Goal: Task Accomplishment & Management: Complete application form

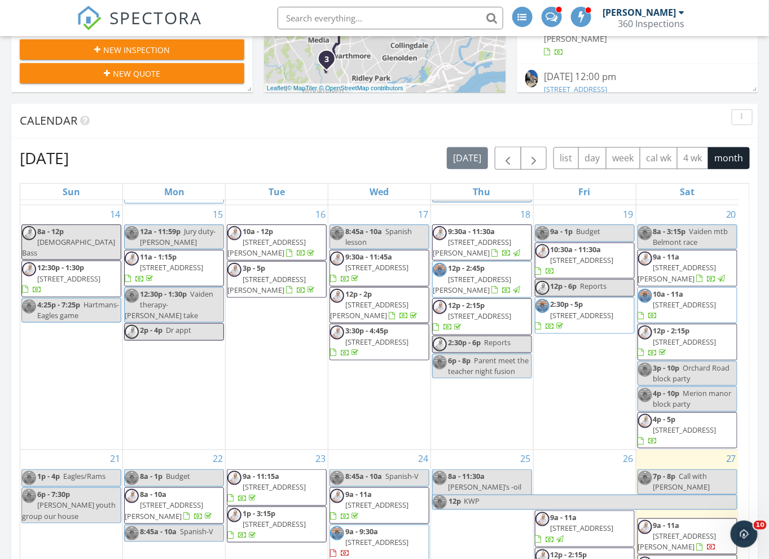
scroll to position [464, 0]
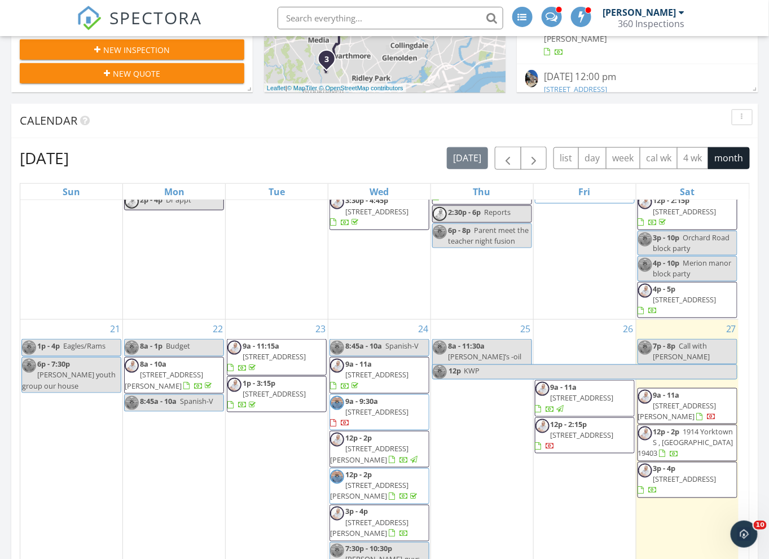
click at [614, 419] on span "12p - 2:15p 215 Belgrade St, Philadelphia 19125" at bounding box center [585, 435] width 99 height 33
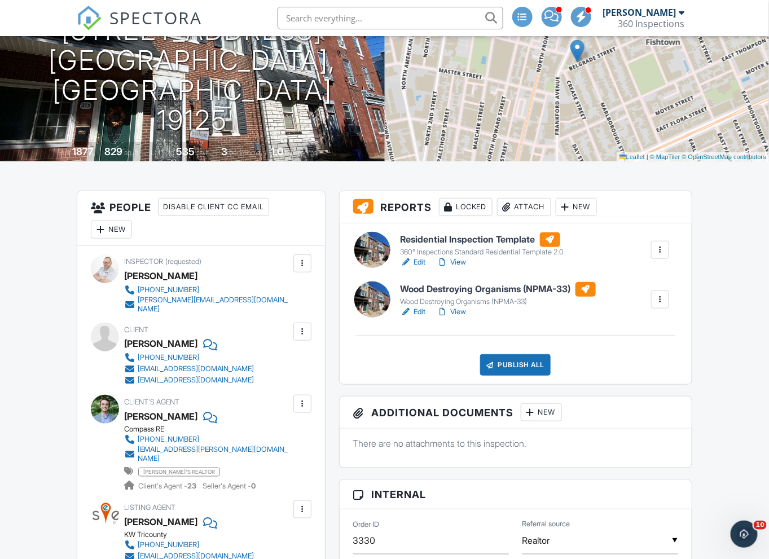
scroll to position [18, 0]
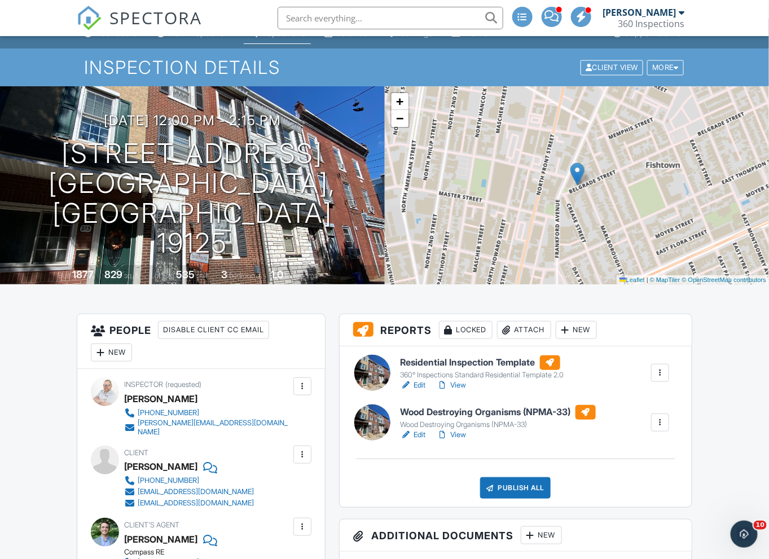
click at [473, 364] on h6 "Residential Inspection Template" at bounding box center [483, 363] width 164 height 15
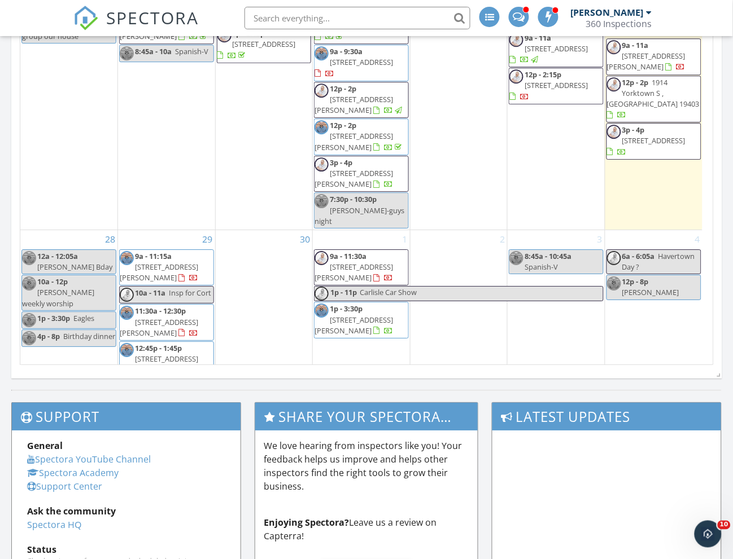
scroll to position [653, 0]
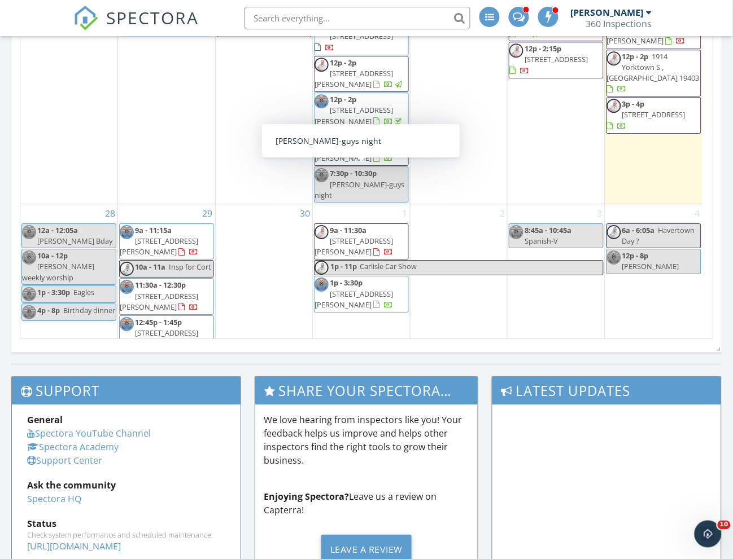
click at [155, 204] on div "29 9a - 11:15a 3422 Helen St, Philadelphia 19134 10a - 11a Insp for Cort 11:30a…" at bounding box center [166, 278] width 97 height 149
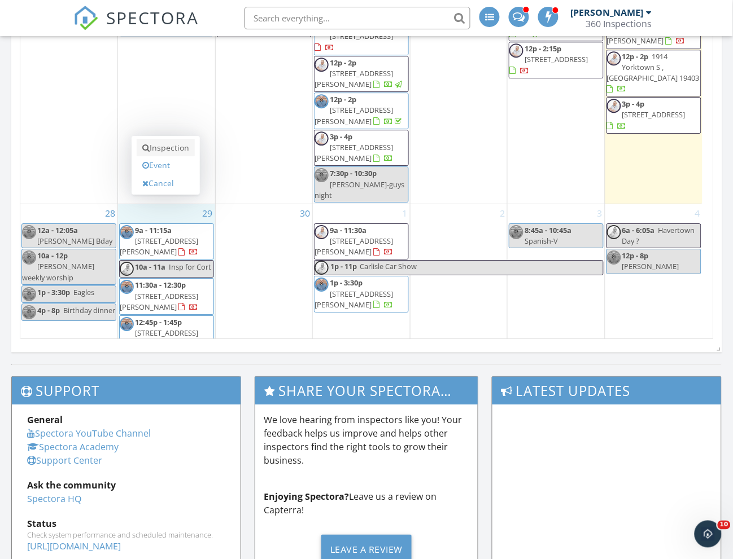
click at [167, 146] on link "Inspection" at bounding box center [166, 148] width 58 height 18
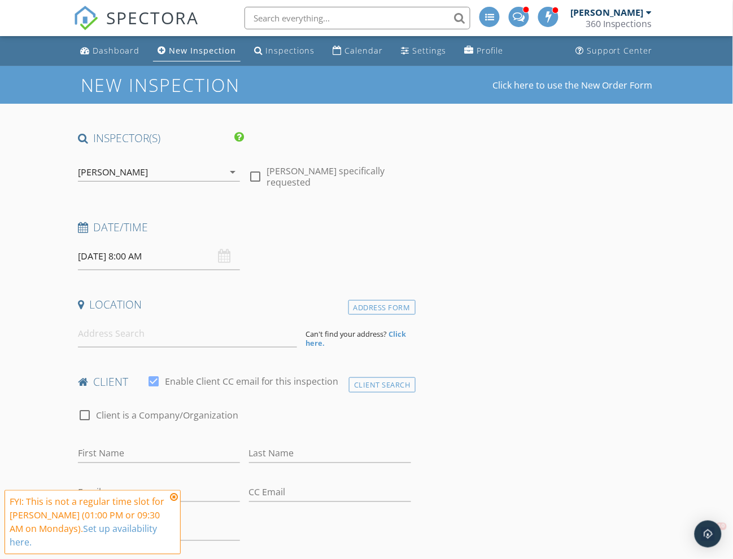
click at [165, 170] on div "[PERSON_NAME]" at bounding box center [151, 172] width 146 height 18
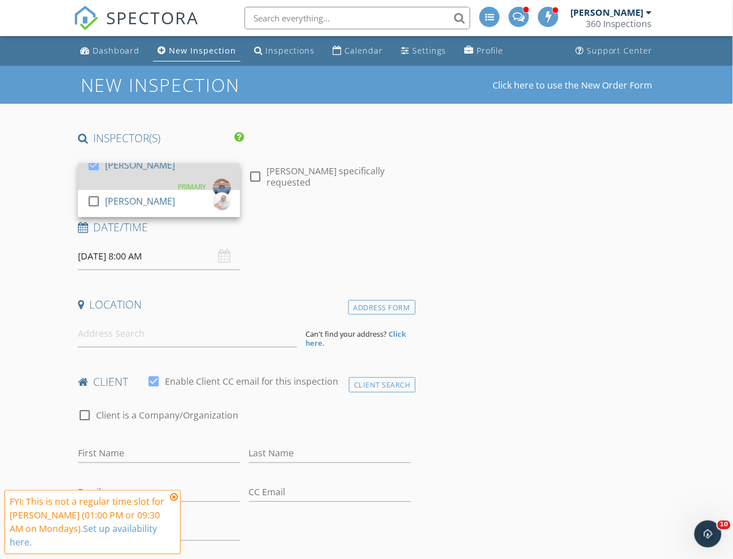
click at [138, 168] on div "[PERSON_NAME]" at bounding box center [140, 165] width 70 height 18
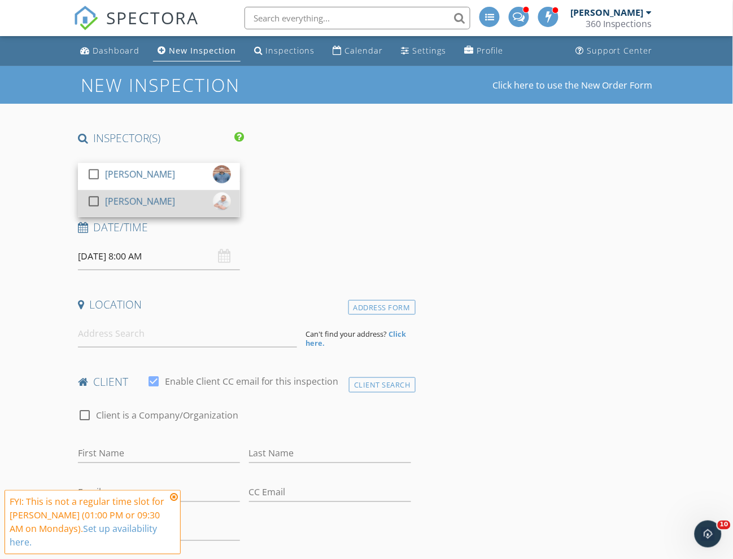
click at [145, 196] on div "[PERSON_NAME]" at bounding box center [140, 202] width 70 height 18
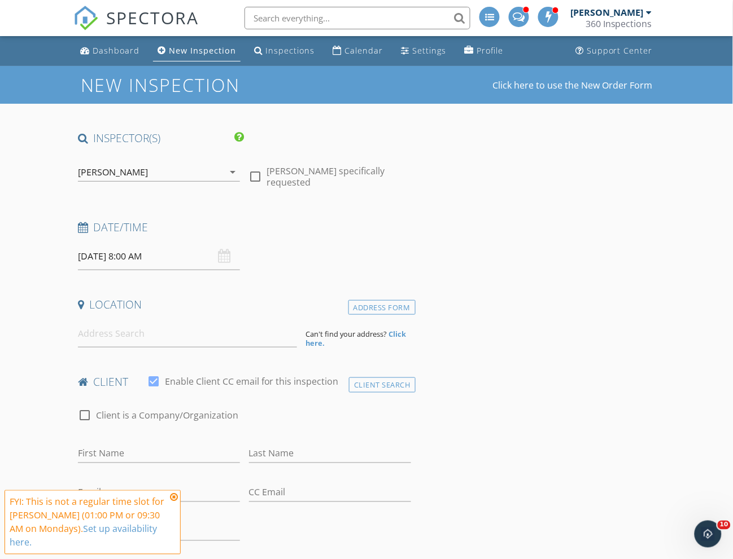
click at [280, 175] on label "Thomas Hartman specifically requested" at bounding box center [339, 176] width 144 height 23
checkbox input "true"
click at [175, 255] on input "09/29/2025 8:00 AM" at bounding box center [159, 257] width 162 height 28
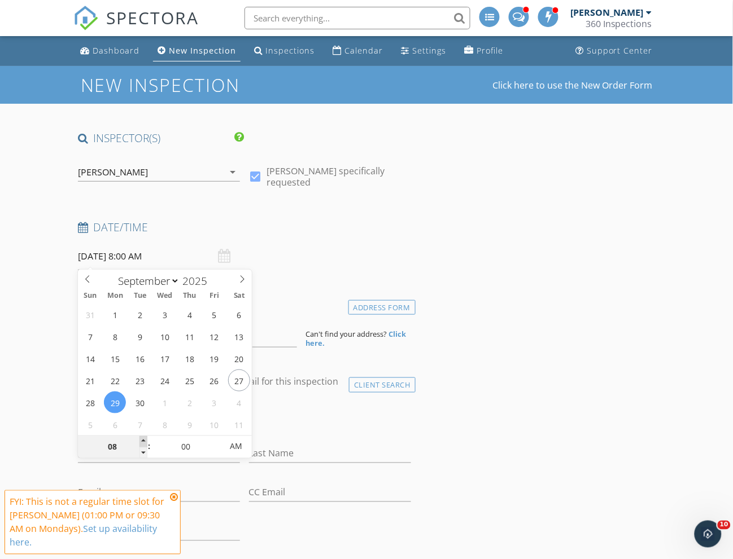
type input "09/29/2025 9:00 AM"
type input "09"
click at [142, 439] on span at bounding box center [143, 441] width 8 height 11
type input "09/29/2025 10:00 AM"
type input "10"
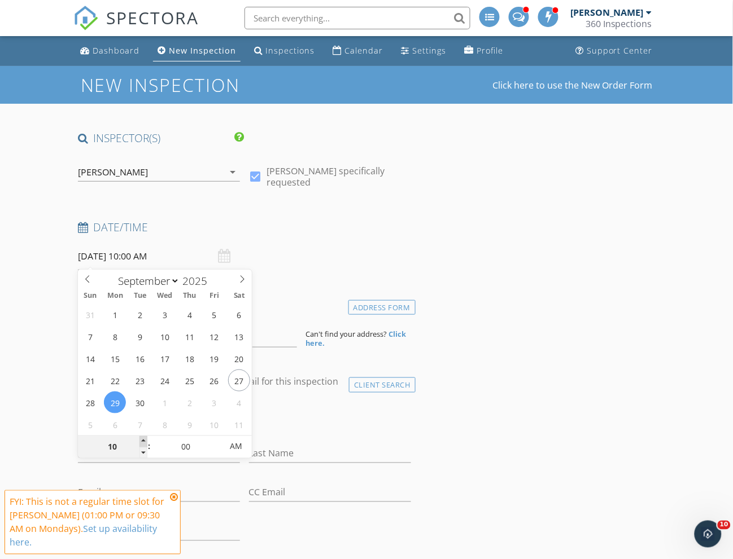
click at [142, 439] on span at bounding box center [143, 441] width 8 height 11
type input "09/29/2025 11:00 AM"
type input "11"
click at [142, 439] on span at bounding box center [143, 441] width 8 height 11
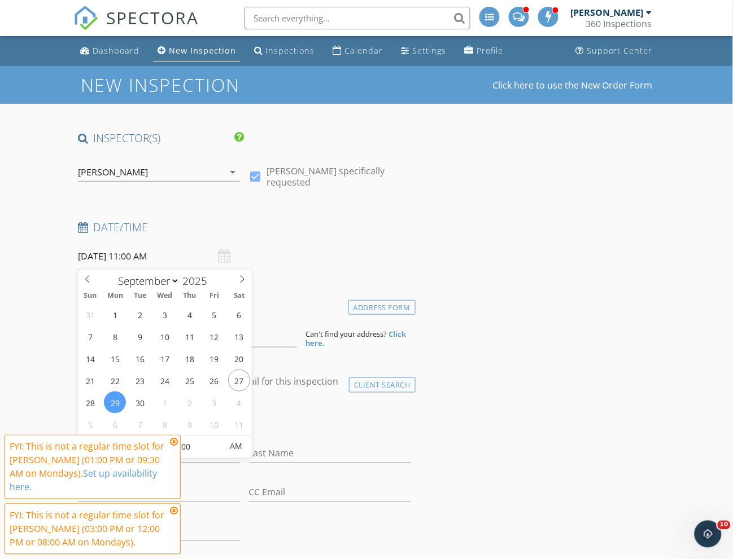
click at [146, 453] on div "FYI: This is not a regular time slot for Steve Inge (01:00 PM or 09:30 AM on Mo…" at bounding box center [93, 467] width 176 height 64
click at [150, 257] on input "09/29/2025 11:00 AM" at bounding box center [159, 257] width 162 height 28
click at [173, 447] on icon at bounding box center [174, 442] width 8 height 9
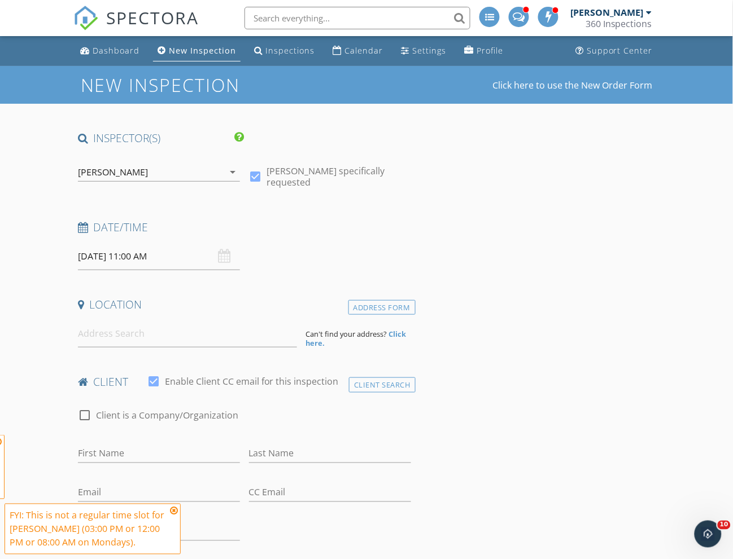
click at [173, 509] on icon at bounding box center [174, 511] width 8 height 9
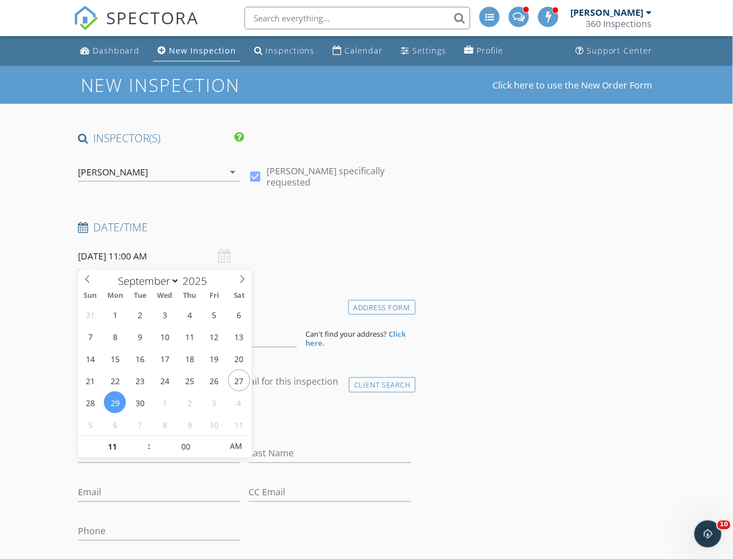
click at [154, 259] on input "09/29/2025 11:00 AM" at bounding box center [159, 257] width 162 height 28
type input "09/29/2025 10:00 AM"
type input "10"
click at [141, 451] on span at bounding box center [143, 453] width 8 height 11
click at [331, 257] on div "Date/Time 09/29/2025 10:00 AM" at bounding box center [244, 245] width 342 height 50
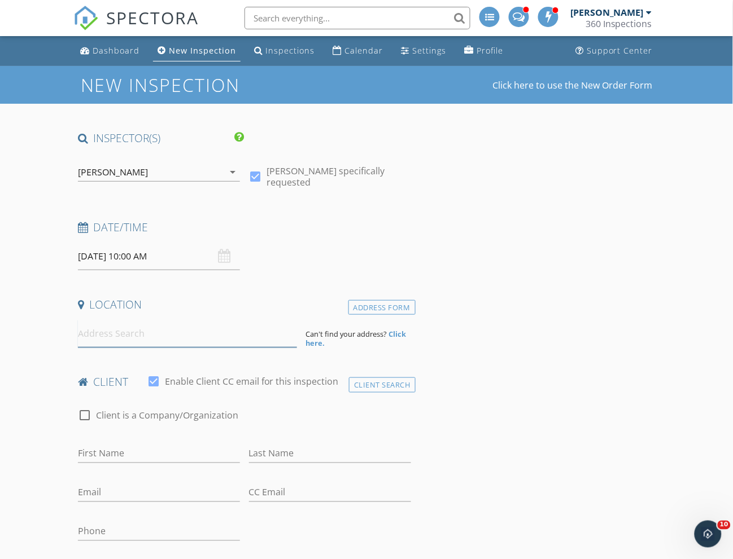
click at [145, 331] on input at bounding box center [187, 334] width 219 height 28
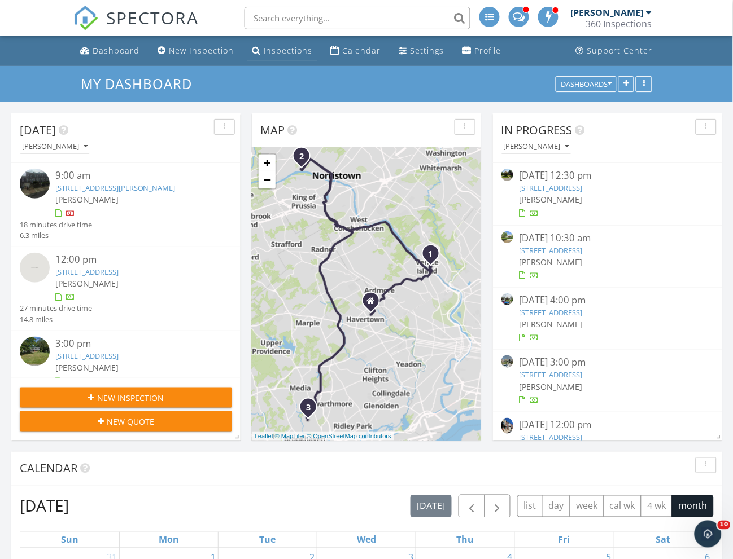
click at [264, 46] on div "Inspections" at bounding box center [288, 50] width 49 height 11
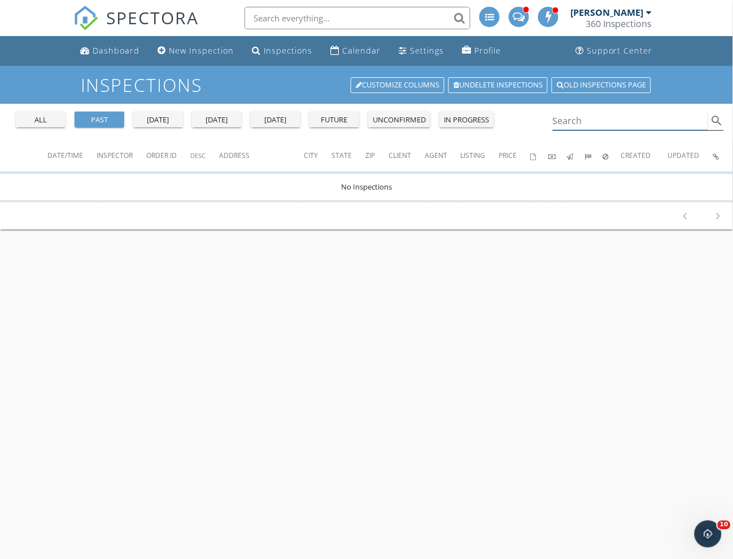
click at [575, 119] on input "Search" at bounding box center [630, 121] width 155 height 19
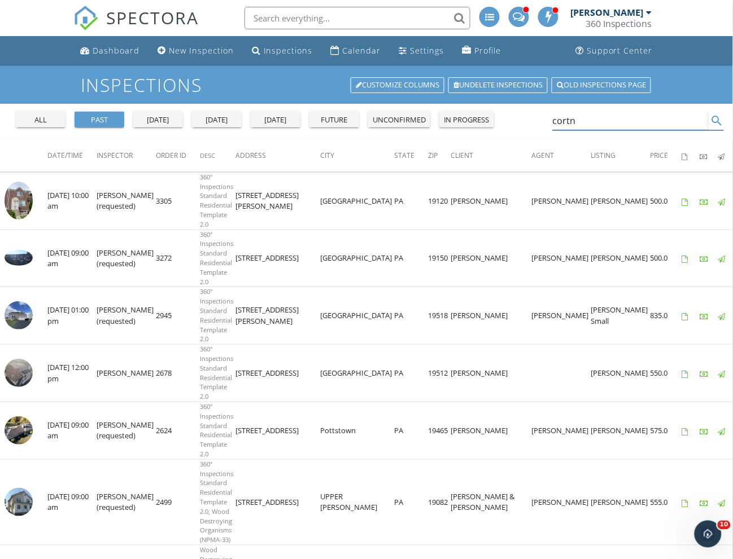
type input "corn"
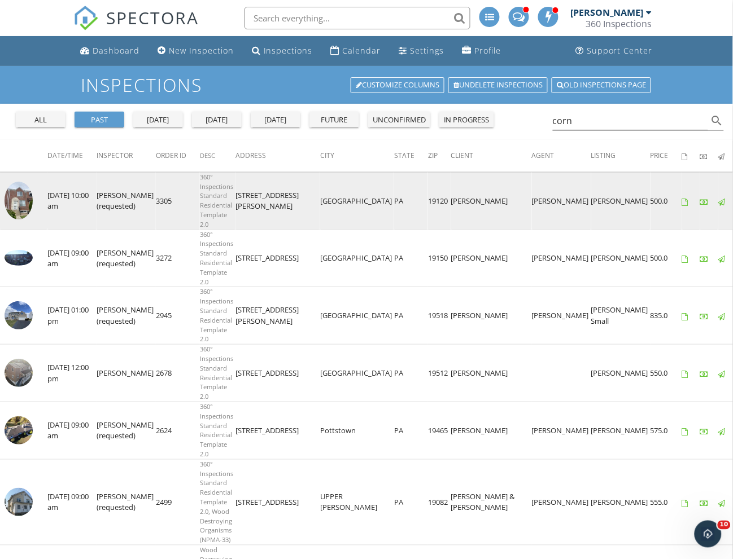
drag, startPoint x: 575, startPoint y: 119, endPoint x: 16, endPoint y: 196, distance: 564.2
click at [16, 196] on img at bounding box center [19, 201] width 28 height 38
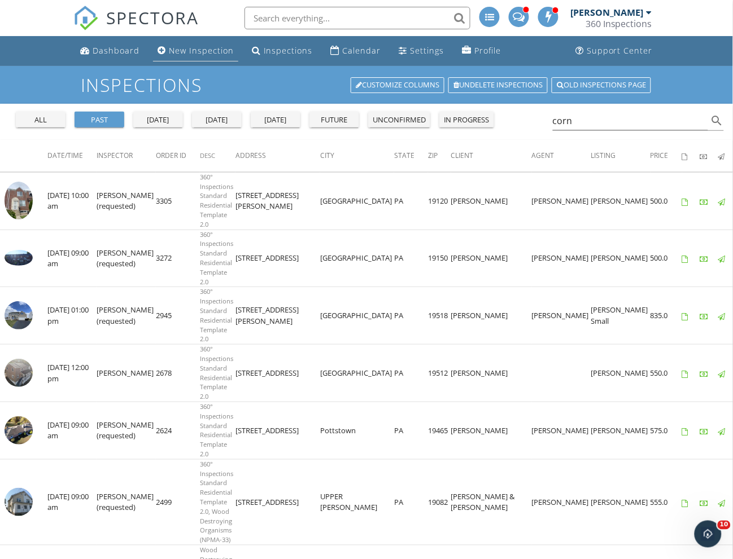
click at [205, 47] on div "New Inspection" at bounding box center [201, 50] width 65 height 11
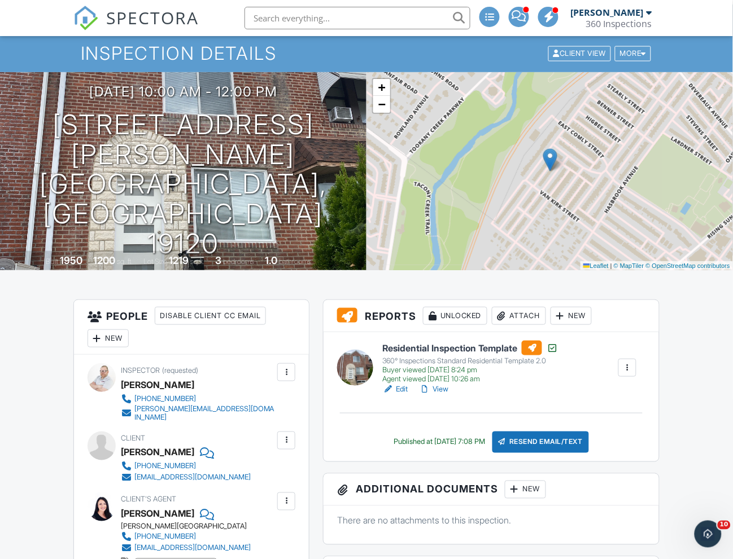
scroll to position [8, 0]
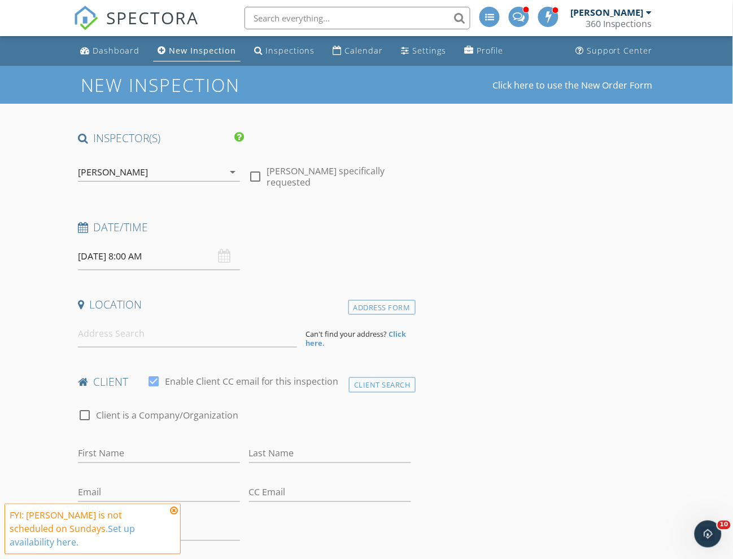
click at [177, 174] on div "[PERSON_NAME]" at bounding box center [151, 172] width 146 height 18
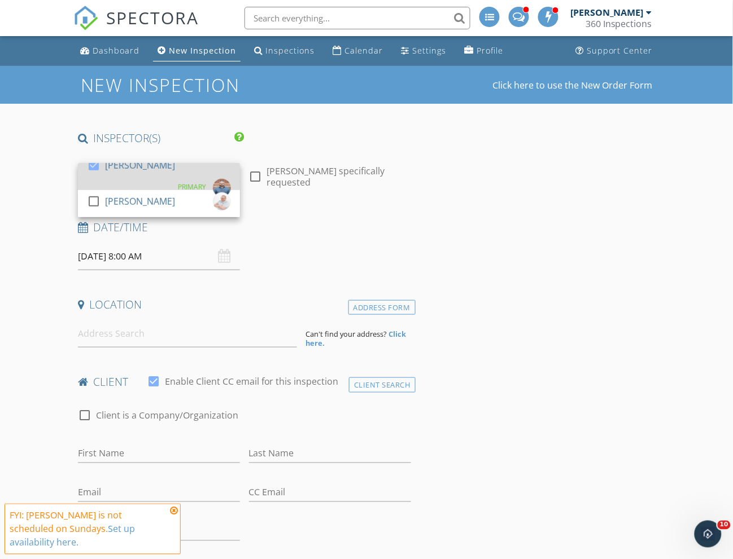
click at [163, 173] on div "check_box [PERSON_NAME] PRIMARY" at bounding box center [159, 176] width 144 height 41
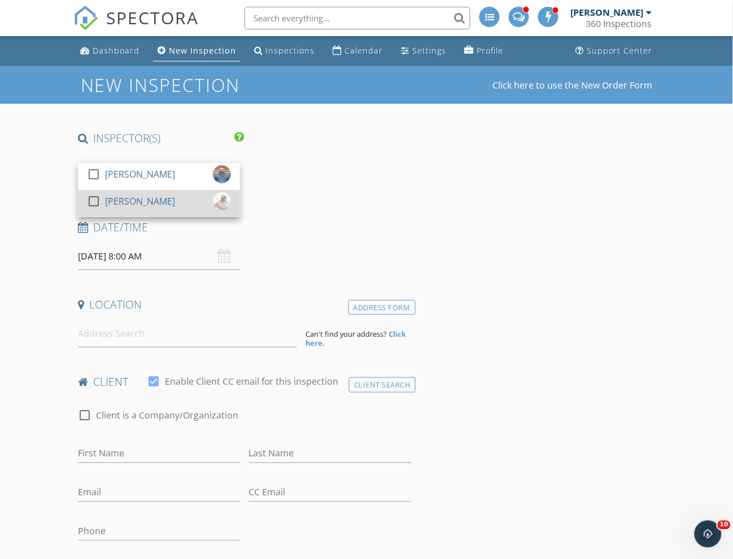
click at [153, 198] on div "[PERSON_NAME]" at bounding box center [140, 202] width 70 height 18
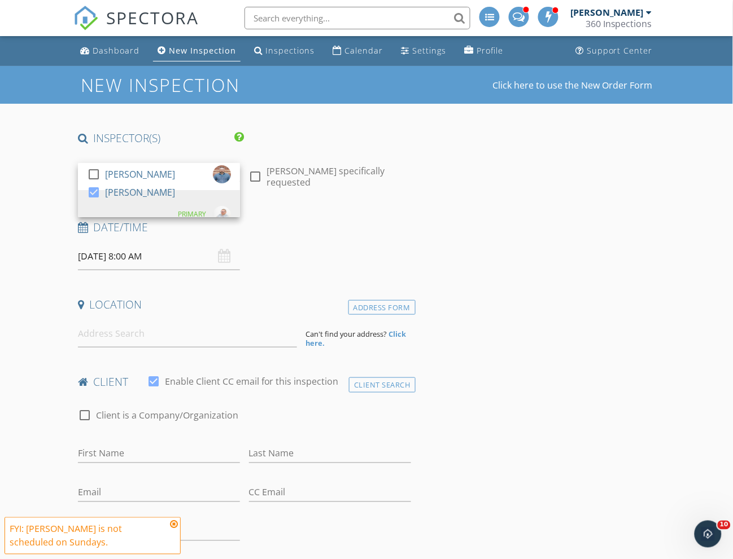
drag, startPoint x: 369, startPoint y: 214, endPoint x: 345, endPoint y: 198, distance: 28.5
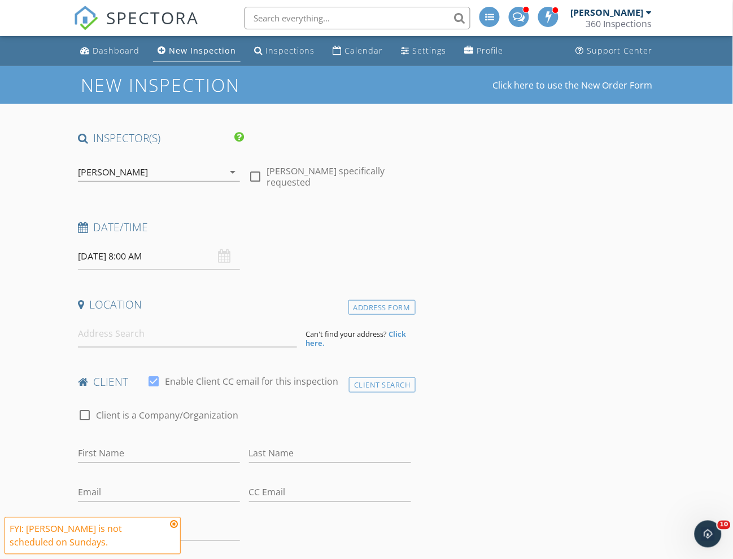
click at [292, 180] on label "[PERSON_NAME] specifically requested" at bounding box center [339, 176] width 144 height 23
checkbox input "true"
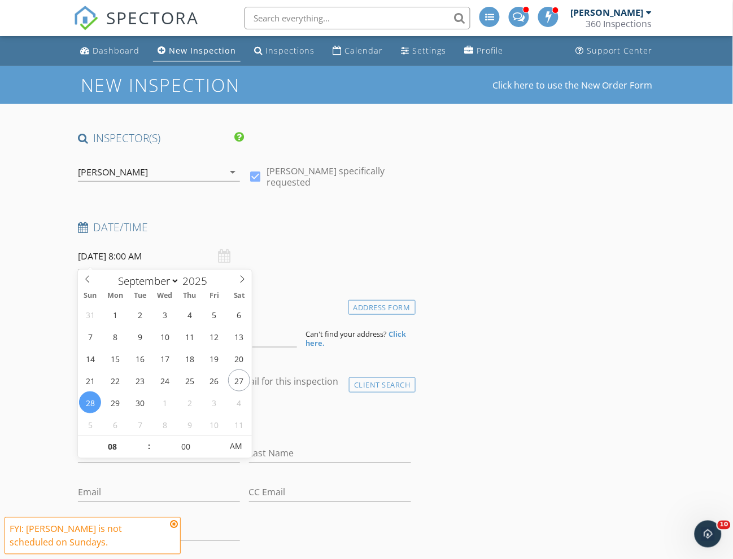
click at [167, 257] on input "[DATE] 8:00 AM" at bounding box center [159, 257] width 162 height 28
type input "[DATE] 8:00 AM"
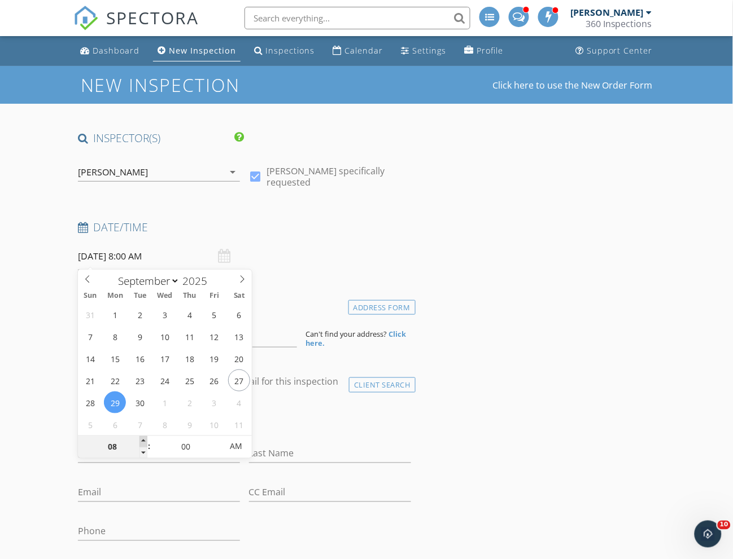
type input "09"
type input "[DATE] 9:00 AM"
click at [140, 440] on span at bounding box center [143, 441] width 8 height 11
type input "10"
type input "[DATE] 10:00 AM"
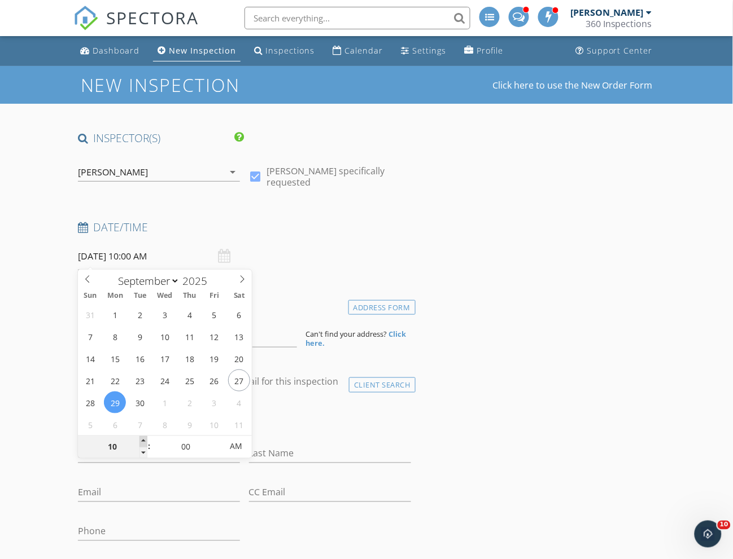
click at [140, 440] on span at bounding box center [143, 441] width 8 height 11
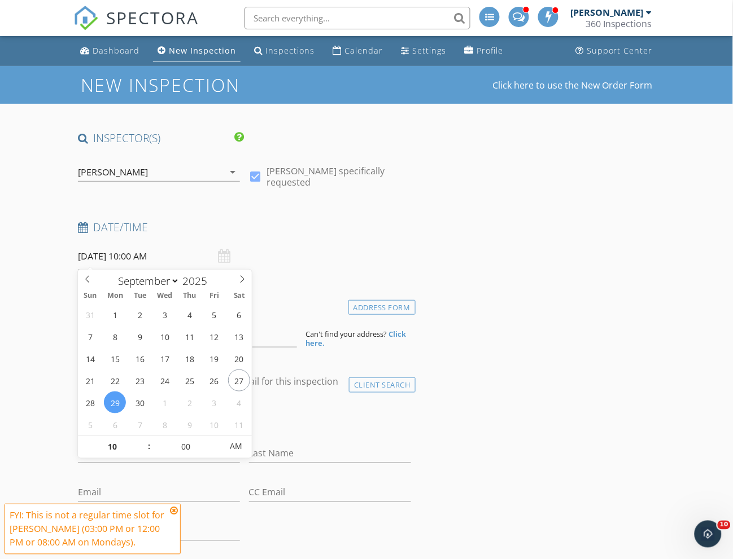
click at [316, 268] on div "Date/Time [DATE] 10:00 AM" at bounding box center [244, 245] width 342 height 50
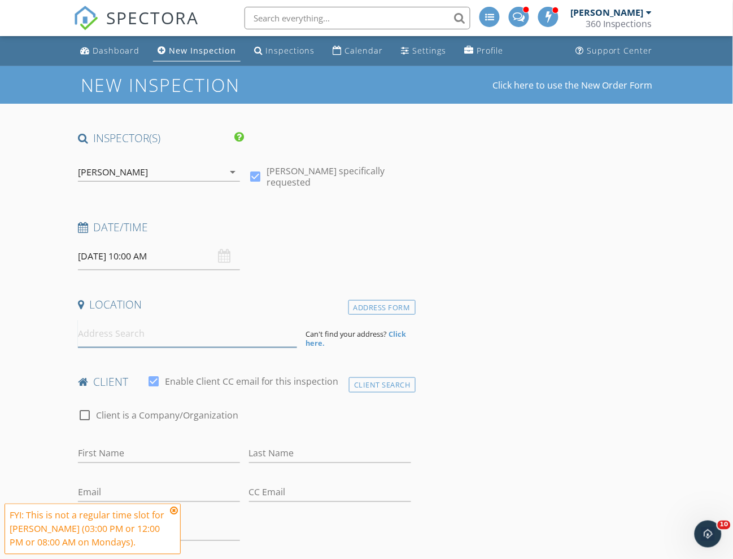
click at [162, 327] on input at bounding box center [187, 334] width 219 height 28
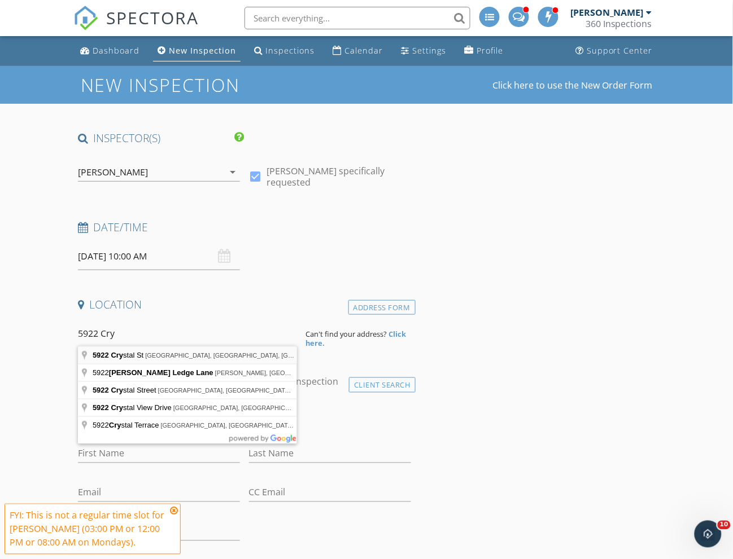
type input "[STREET_ADDRESS][PERSON_NAME]"
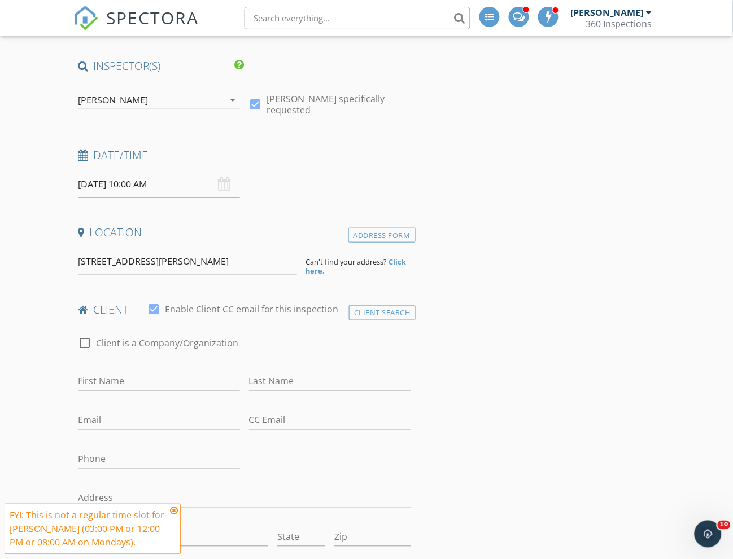
scroll to position [143, 0]
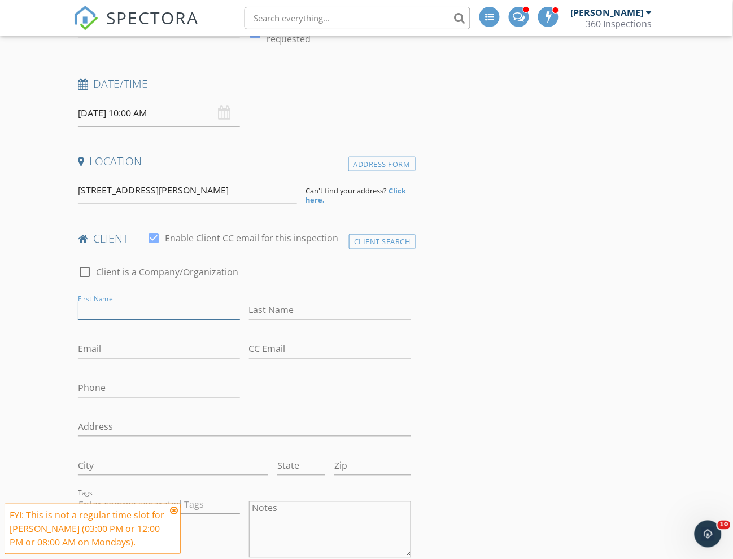
click at [126, 304] on input "First Name" at bounding box center [159, 310] width 162 height 19
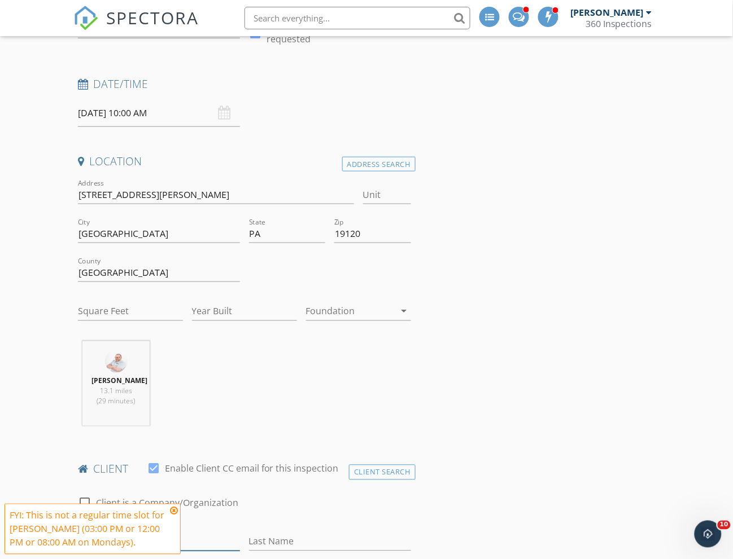
type input "[PERSON_NAME]"
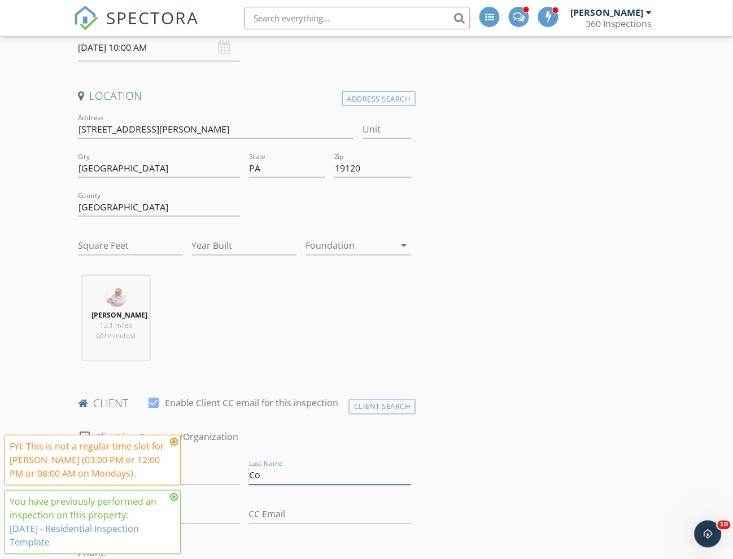
scroll to position [322, 0]
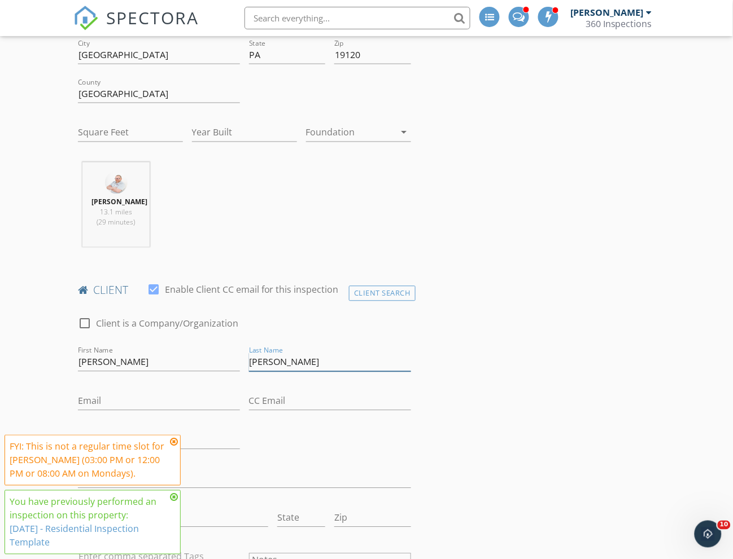
type input "[PERSON_NAME]"
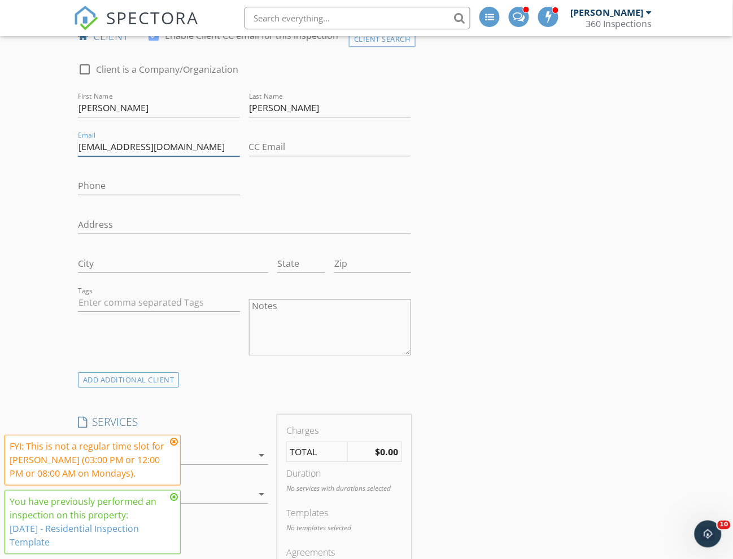
scroll to position [736, 0]
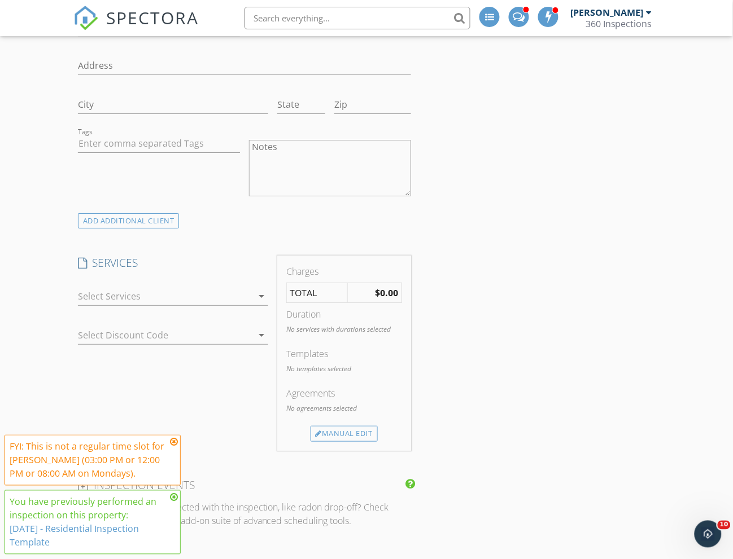
type input "[EMAIL_ADDRESS][DOMAIN_NAME]"
click at [298, 160] on textarea "Notes" at bounding box center [330, 168] width 162 height 56
type textarea "List agent"
click at [161, 295] on div at bounding box center [165, 296] width 174 height 18
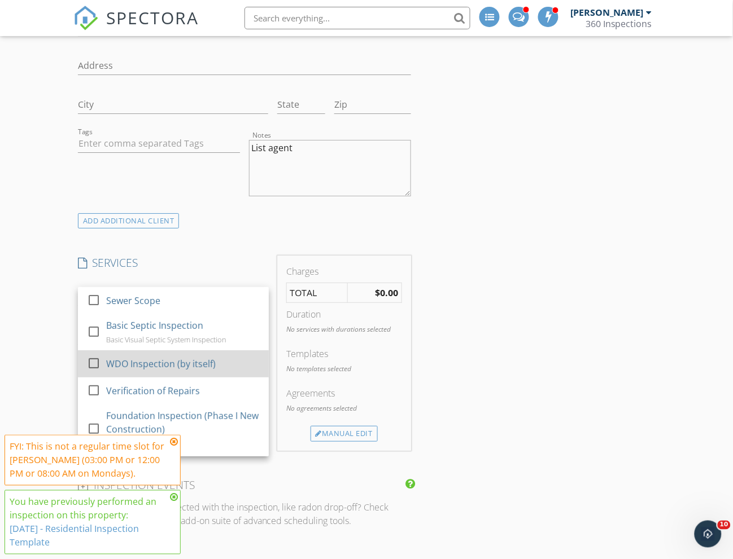
scroll to position [84, 0]
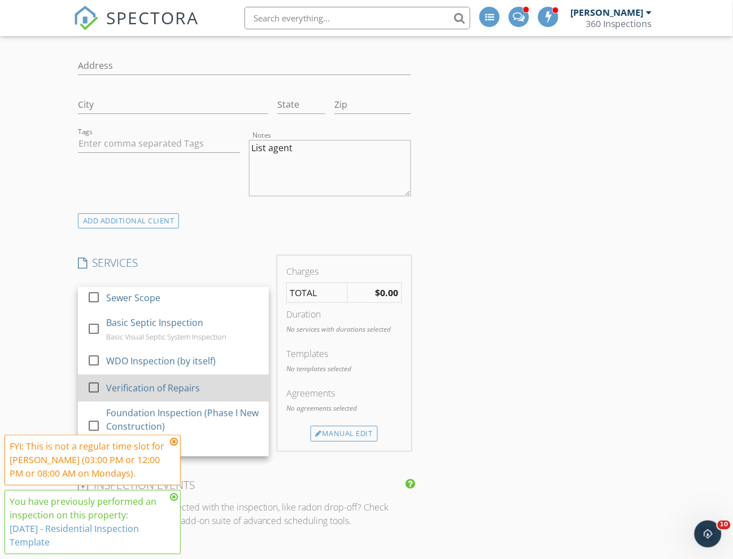
click at [146, 390] on div "Verification of Repairs" at bounding box center [153, 389] width 94 height 14
checkbox input "false"
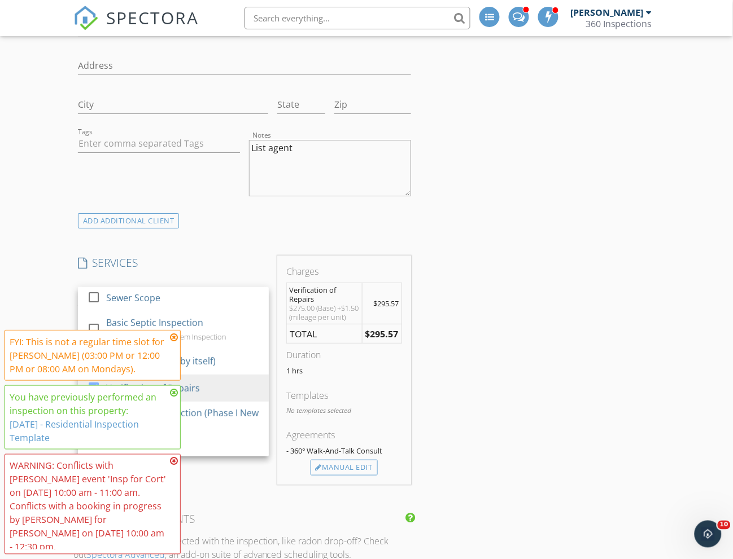
click at [174, 333] on div "FYI: This is not a regular time slot for [PERSON_NAME] (03:00 PM or 12:00 PM or…" at bounding box center [93, 355] width 176 height 51
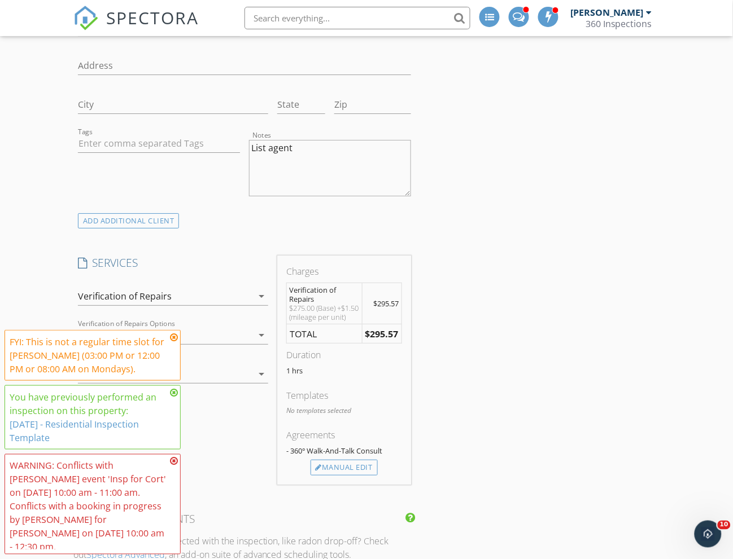
click at [171, 393] on icon at bounding box center [174, 392] width 8 height 9
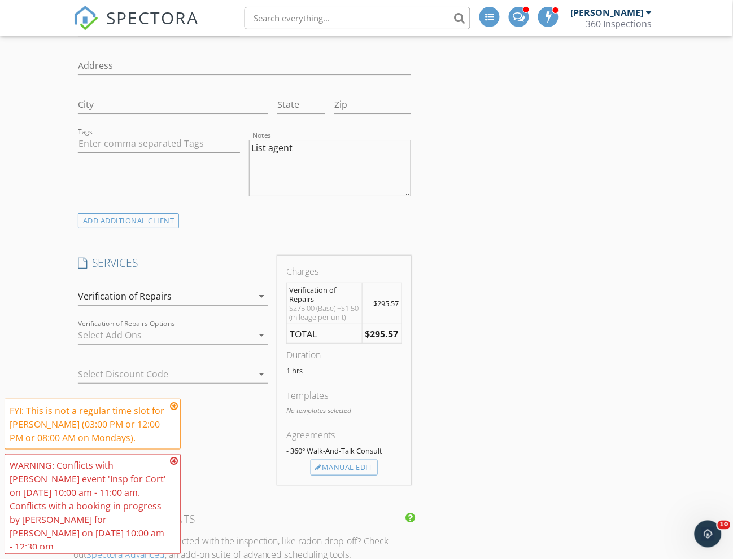
click at [173, 405] on icon at bounding box center [174, 406] width 8 height 9
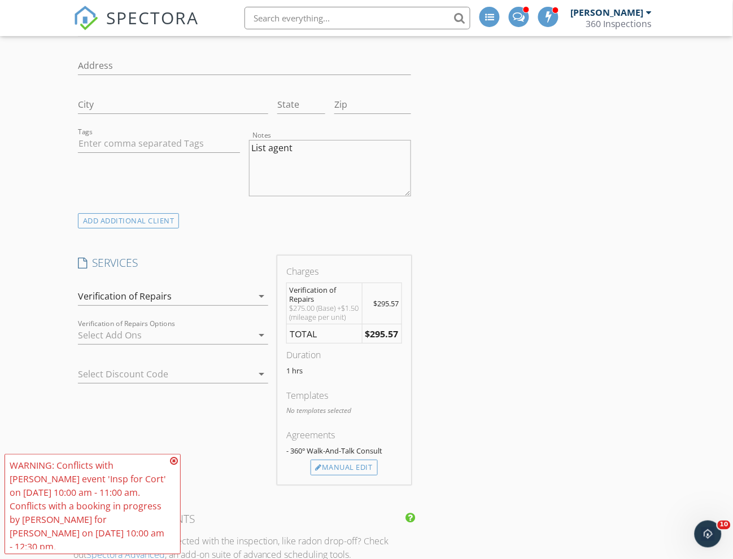
click at [172, 461] on icon at bounding box center [174, 461] width 8 height 9
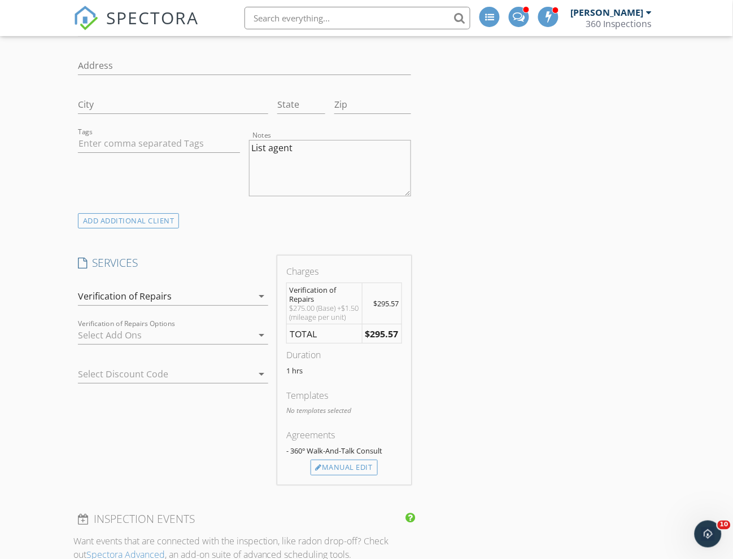
click at [164, 301] on div "Verification of Repairs" at bounding box center [125, 296] width 94 height 10
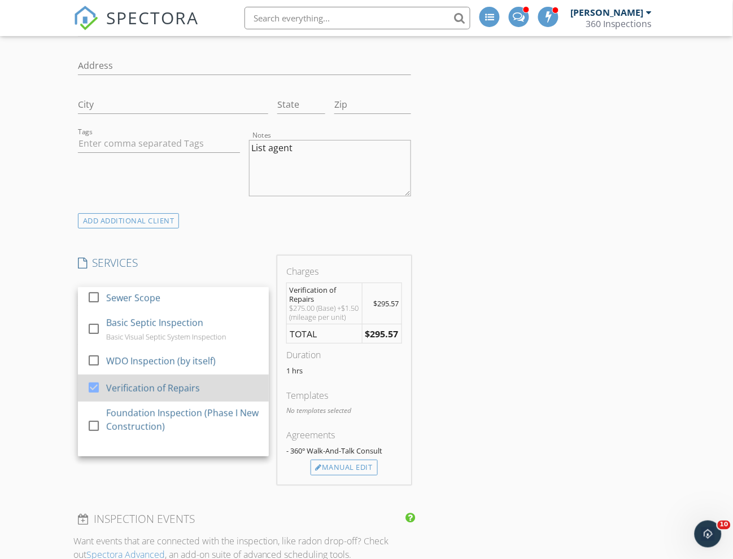
click at [93, 391] on div at bounding box center [93, 387] width 19 height 19
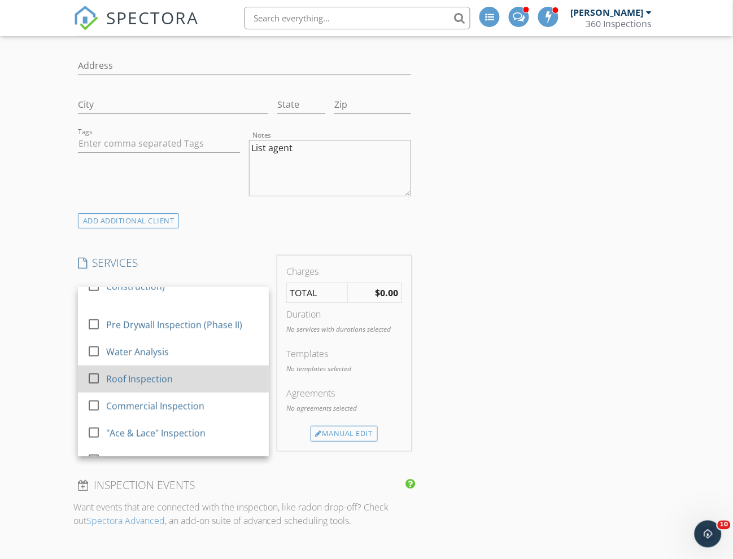
scroll to position [108, 0]
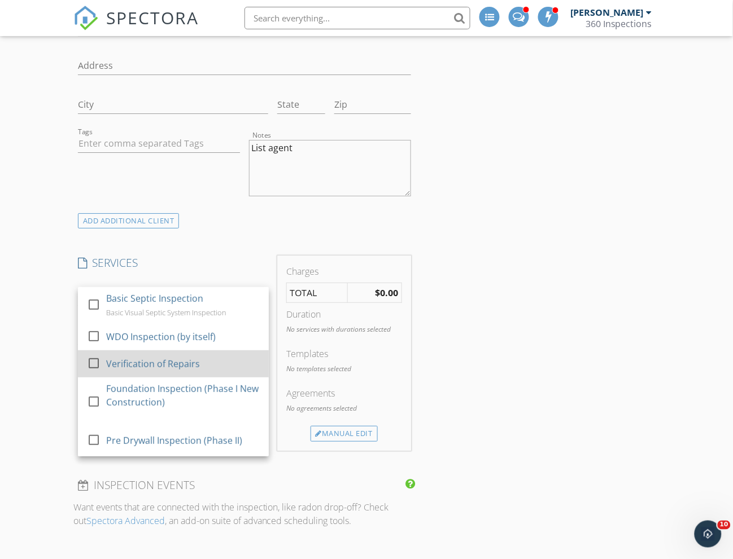
click at [135, 370] on div "Verification of Repairs" at bounding box center [153, 364] width 94 height 14
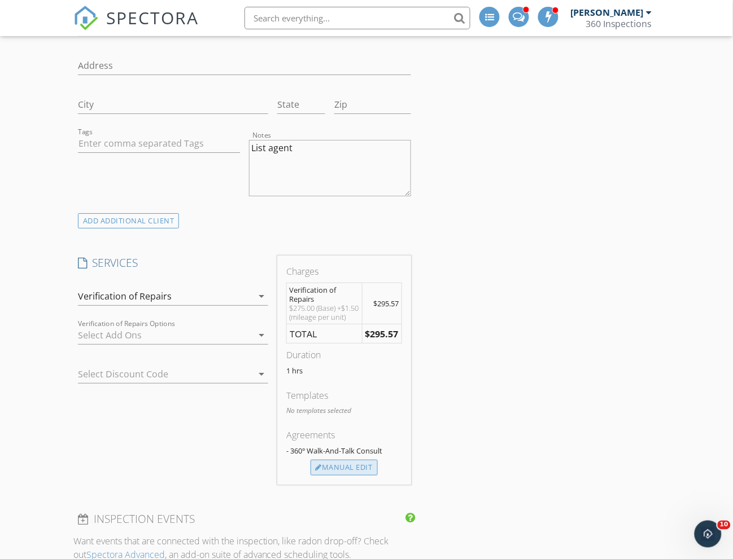
click at [342, 476] on div "Manual Edit" at bounding box center [343, 468] width 67 height 16
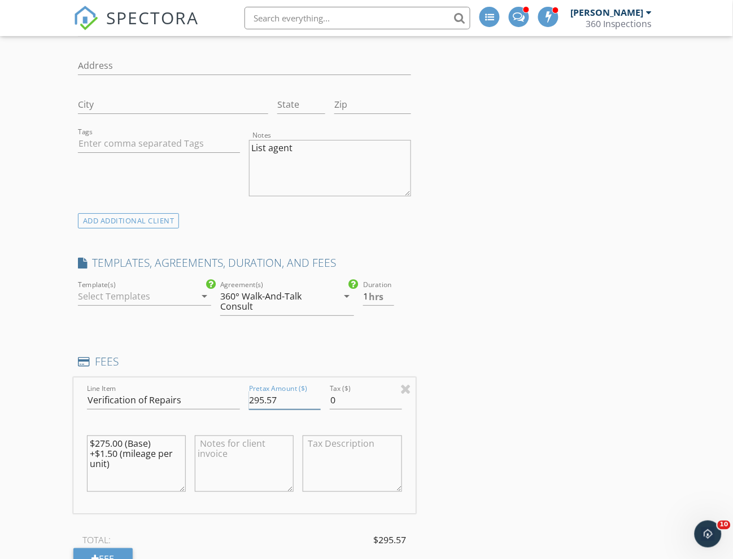
drag, startPoint x: 291, startPoint y: 404, endPoint x: 230, endPoint y: 404, distance: 60.4
click at [231, 404] on div "Line Item Verification of Repairs Pretax Amount ($) 295.57 Tax ($) 0 $275.00 (B…" at bounding box center [244, 446] width 342 height 136
type input "275"
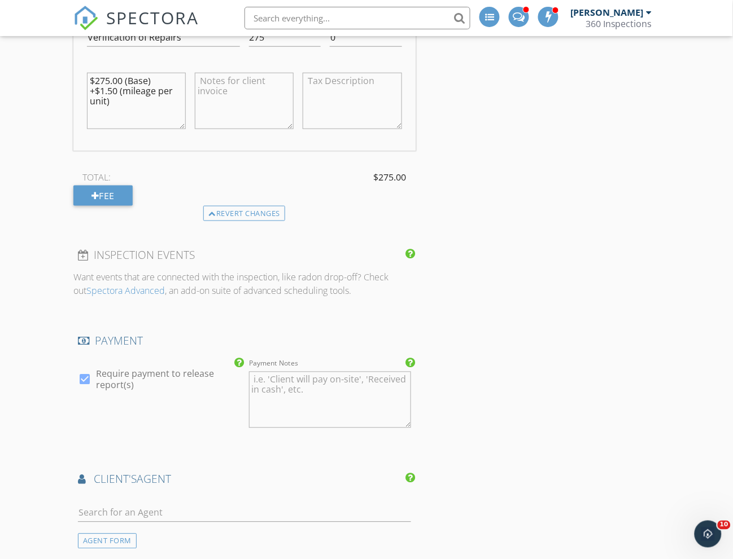
scroll to position [1245, 0]
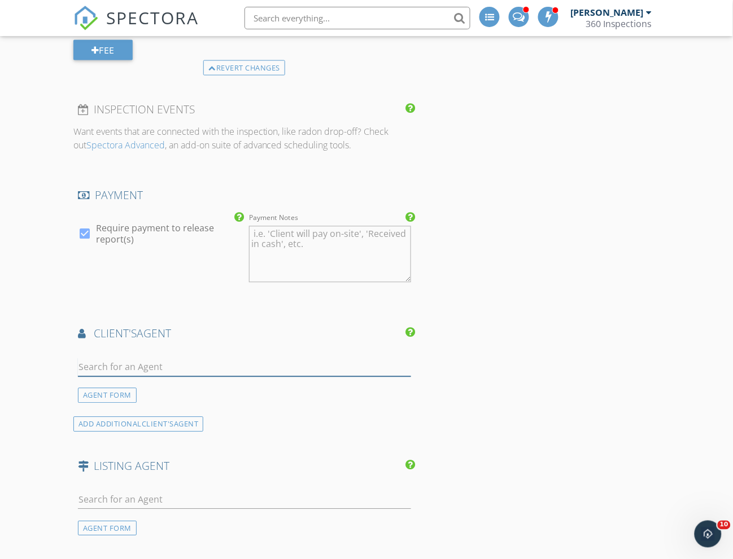
click at [193, 366] on input "text" at bounding box center [244, 367] width 333 height 19
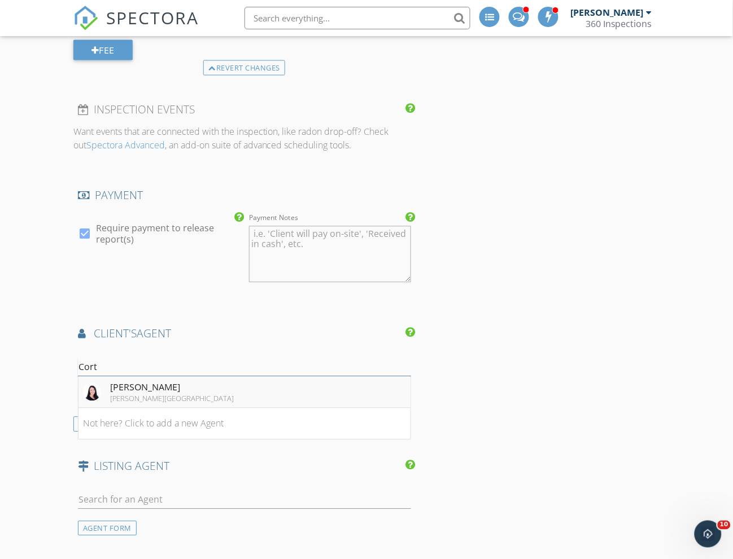
type input "Cort"
click at [194, 394] on div "[PERSON_NAME]" at bounding box center [172, 388] width 124 height 14
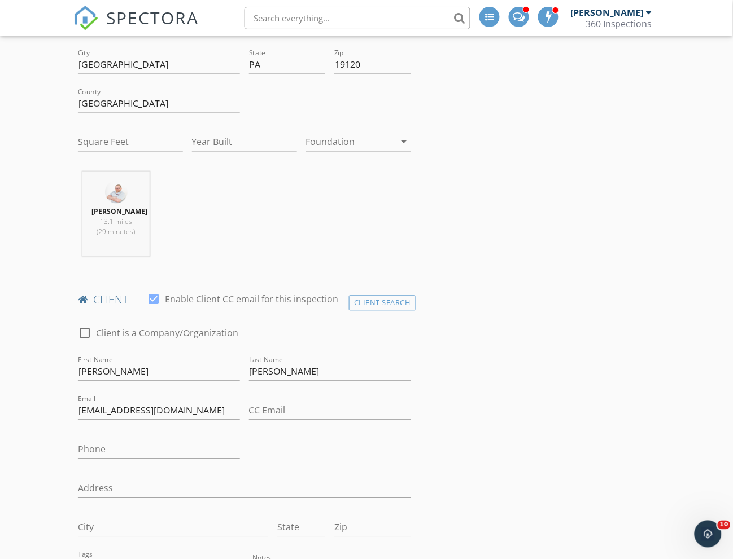
scroll to position [334, 0]
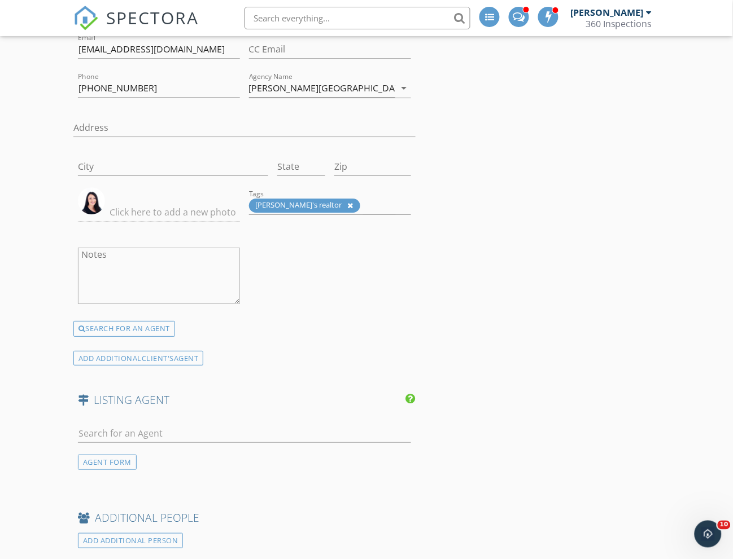
scroll to position [1737, 0]
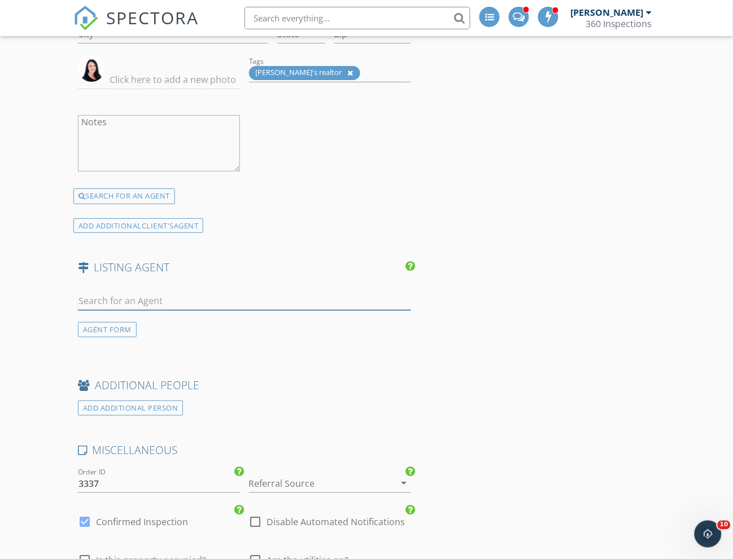
click at [178, 307] on input "text" at bounding box center [244, 301] width 333 height 19
type input "F"
type input "Fernan"
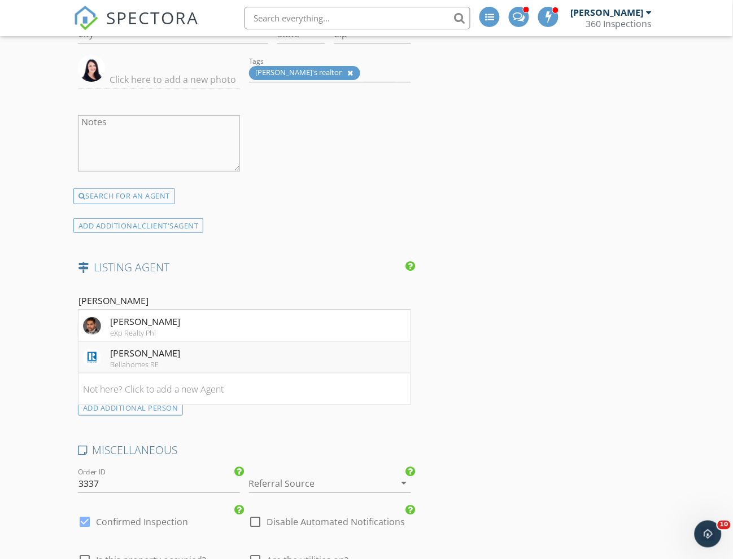
drag, startPoint x: 178, startPoint y: 307, endPoint x: 190, endPoint y: 362, distance: 56.7
click at [190, 362] on li "[PERSON_NAME] RE" at bounding box center [244, 358] width 332 height 32
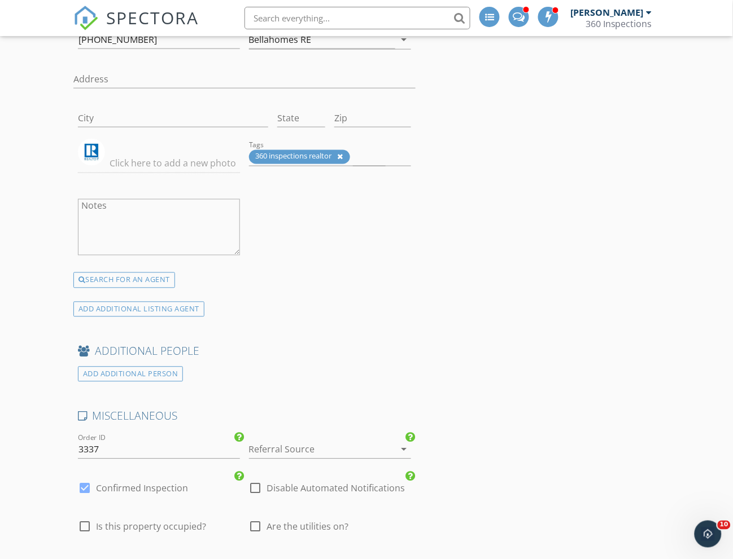
scroll to position [2241, 0]
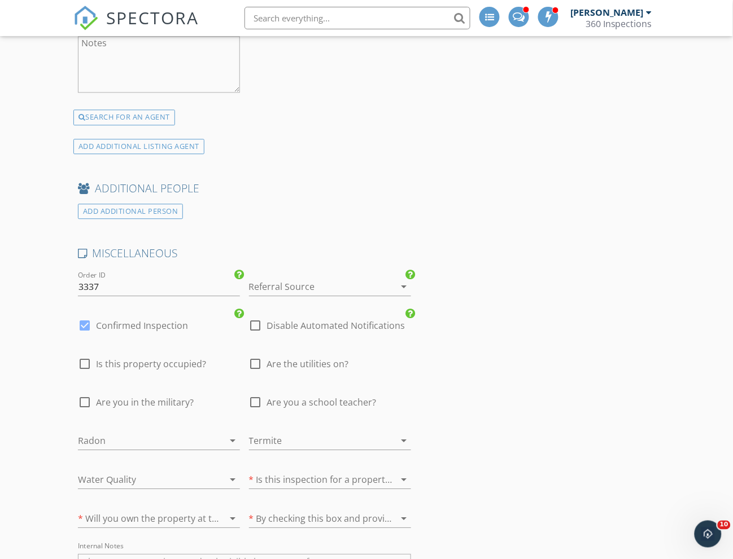
click at [292, 291] on div at bounding box center [314, 287] width 130 height 18
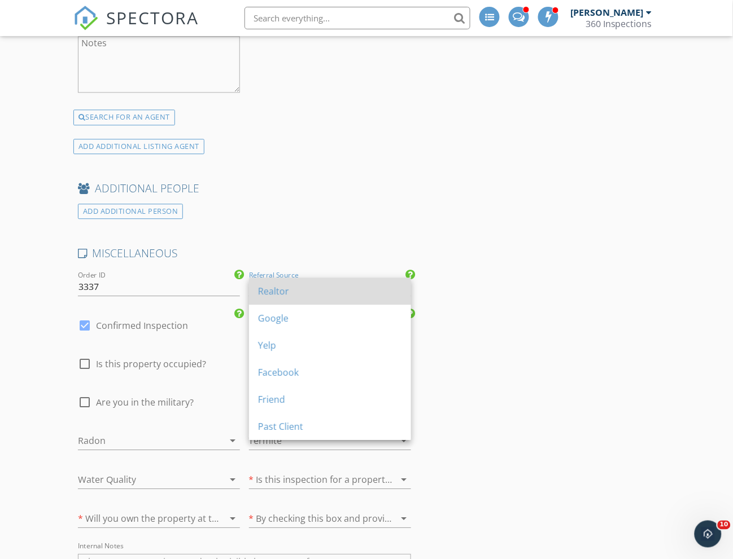
click at [291, 287] on div "Realtor" at bounding box center [330, 292] width 144 height 14
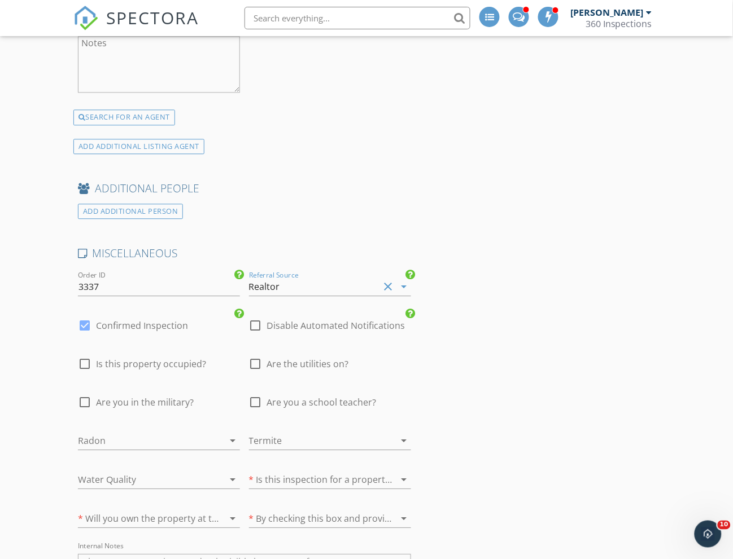
click at [304, 364] on span "Are the utilities on?" at bounding box center [308, 363] width 82 height 11
checkbox input "true"
click at [152, 445] on div at bounding box center [143, 441] width 130 height 18
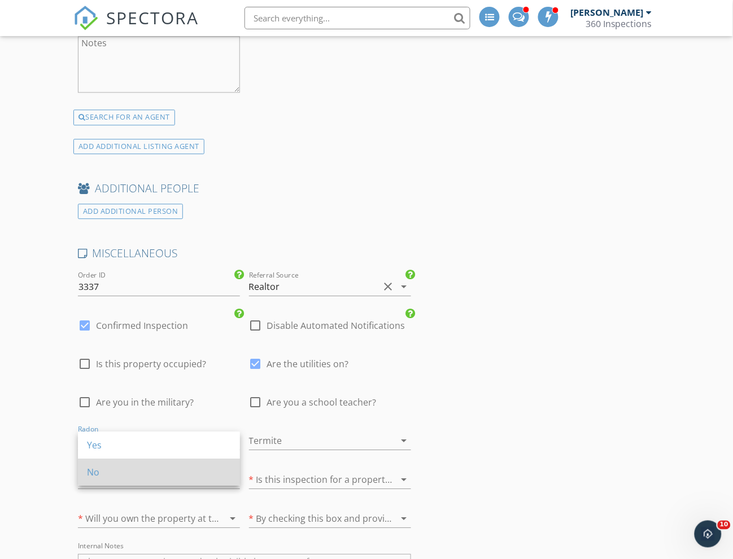
click at [137, 466] on div "No" at bounding box center [159, 473] width 144 height 14
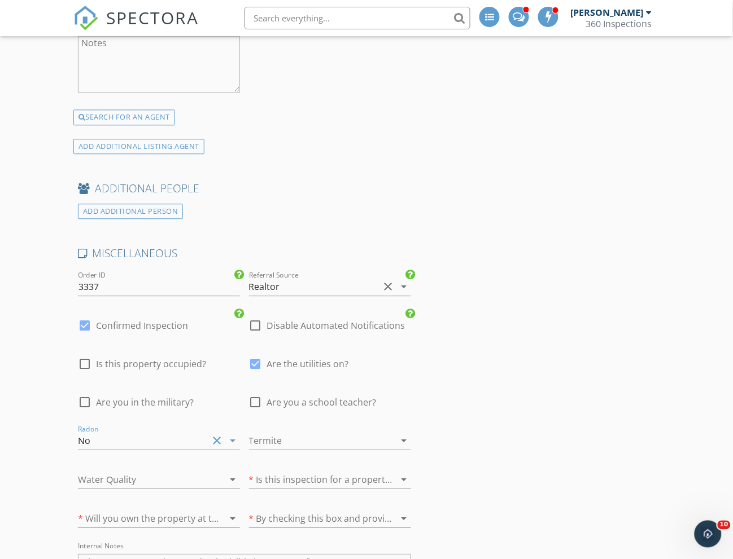
click at [299, 441] on div at bounding box center [314, 441] width 130 height 18
drag, startPoint x: 283, startPoint y: 465, endPoint x: 240, endPoint y: 473, distance: 44.2
click at [283, 466] on div "No" at bounding box center [330, 473] width 144 height 14
click at [161, 479] on div at bounding box center [143, 480] width 130 height 18
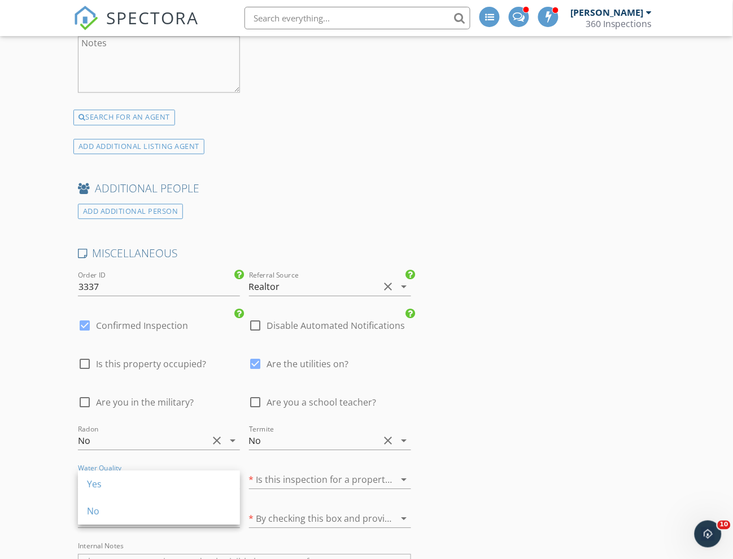
drag, startPoint x: 144, startPoint y: 506, endPoint x: 234, endPoint y: 502, distance: 90.4
click at [144, 506] on div "No" at bounding box center [159, 512] width 144 height 14
click at [329, 477] on div at bounding box center [314, 480] width 130 height 18
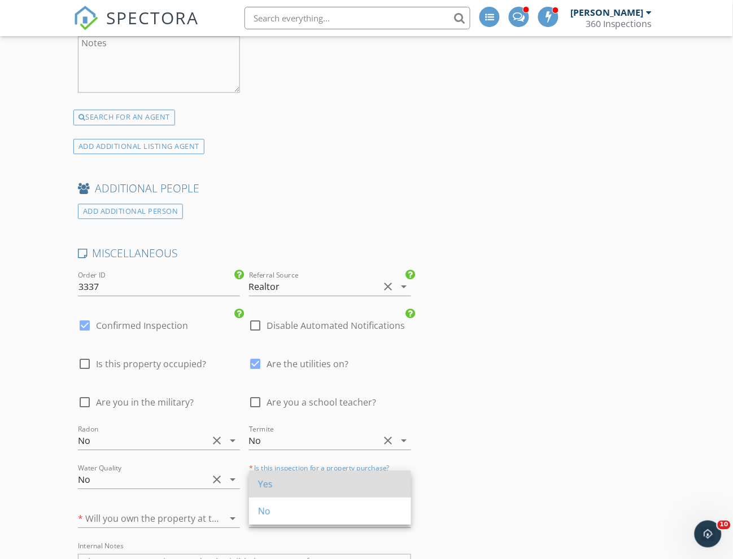
click at [313, 482] on div "Yes" at bounding box center [330, 485] width 144 height 14
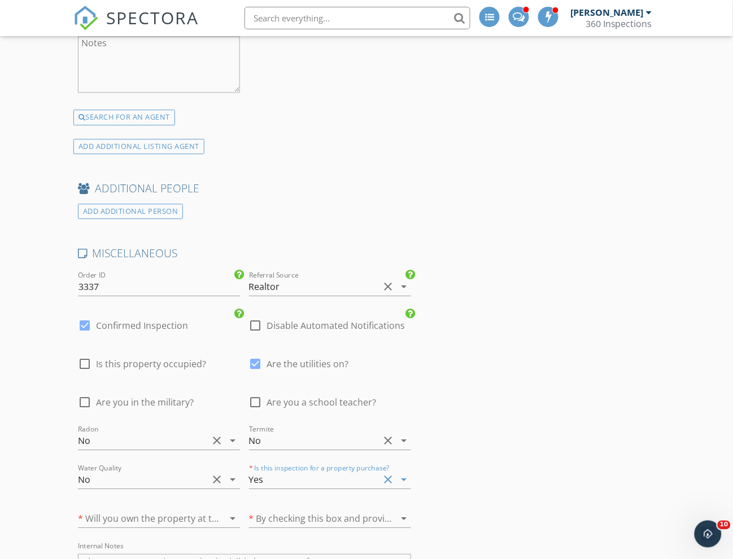
click at [159, 520] on div at bounding box center [143, 519] width 130 height 18
drag, startPoint x: 152, startPoint y: 531, endPoint x: 253, endPoint y: 510, distance: 103.9
click at [152, 532] on div "No" at bounding box center [159, 539] width 144 height 27
click at [329, 518] on div at bounding box center [314, 519] width 130 height 18
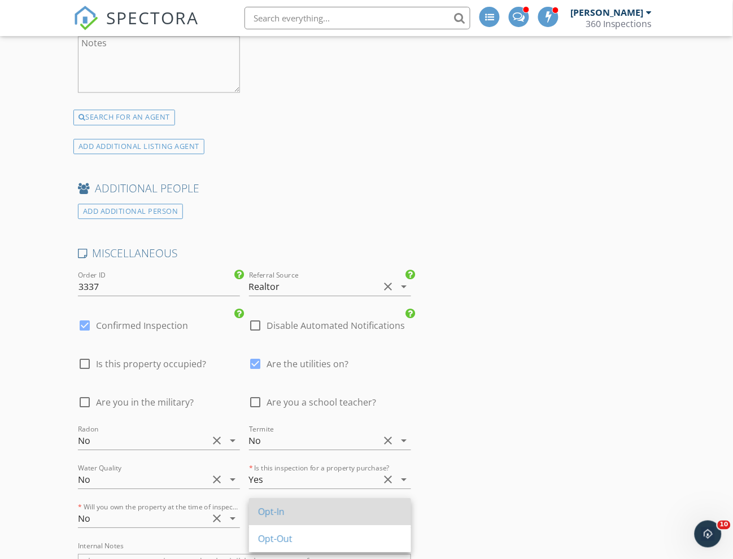
click at [313, 519] on div "Opt-In" at bounding box center [330, 511] width 144 height 27
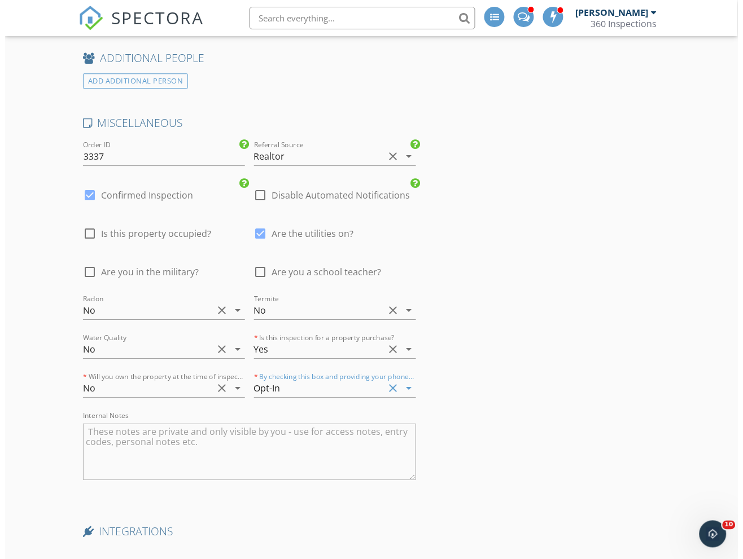
scroll to position [2665, 0]
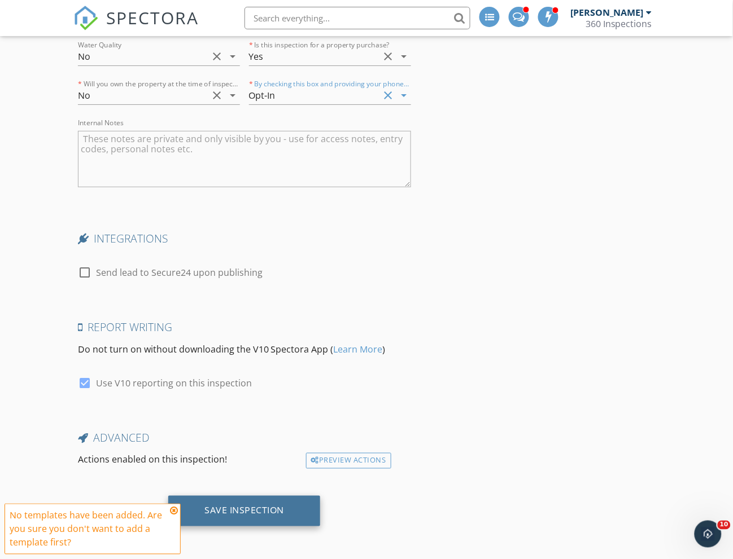
click at [266, 507] on div "Save Inspection" at bounding box center [244, 510] width 80 height 11
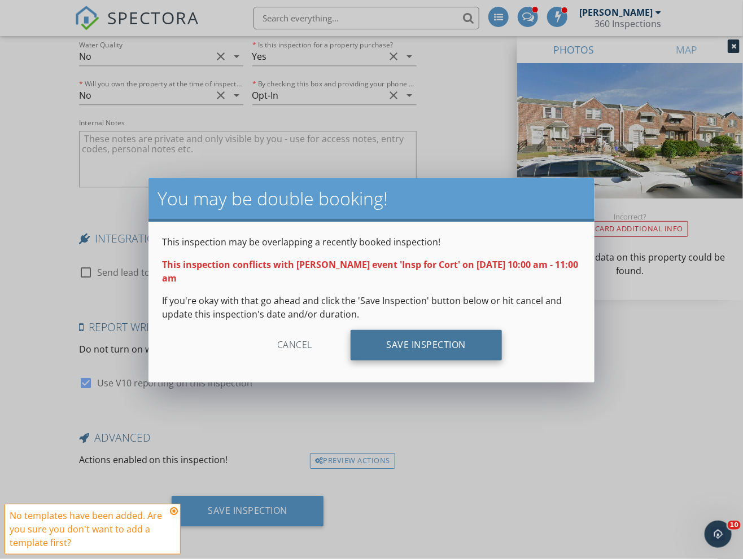
click at [422, 341] on div "Save Inspection" at bounding box center [427, 345] width 152 height 30
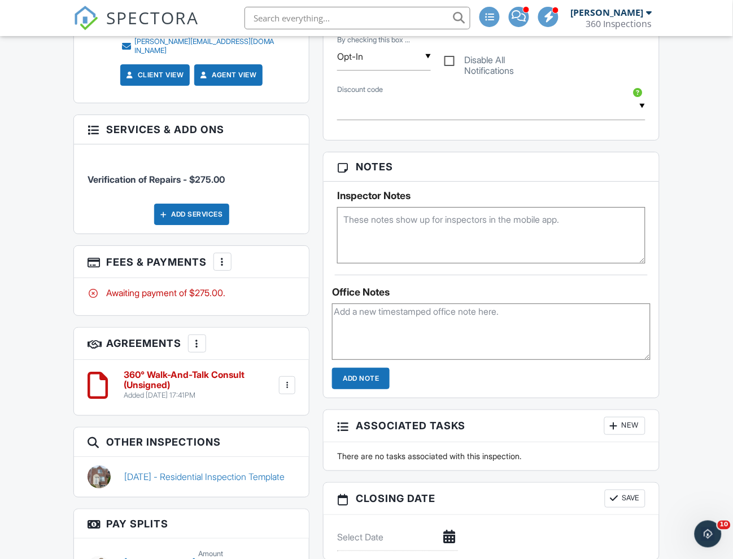
click at [425, 330] on textarea at bounding box center [491, 332] width 318 height 56
type textarea "C"
type textarea ""client" is list agent as they are paying for the inspection"
click at [375, 377] on input "Add Note" at bounding box center [361, 378] width 58 height 21
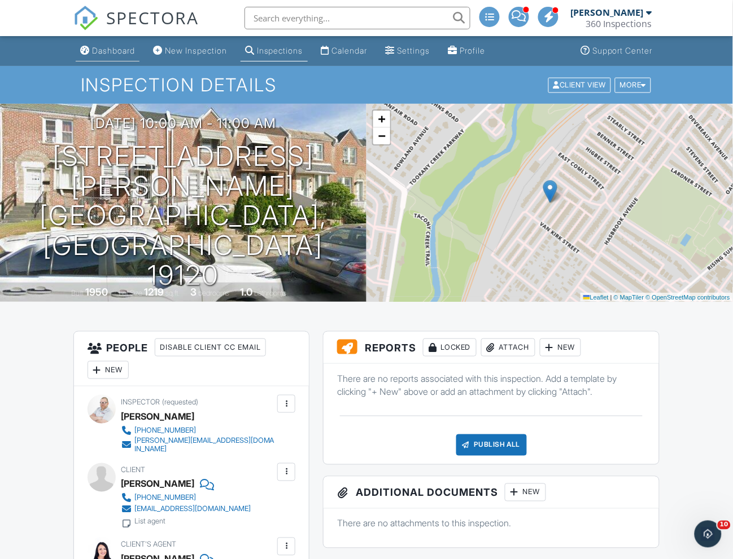
click at [134, 51] on div "Dashboard" at bounding box center [113, 51] width 43 height 10
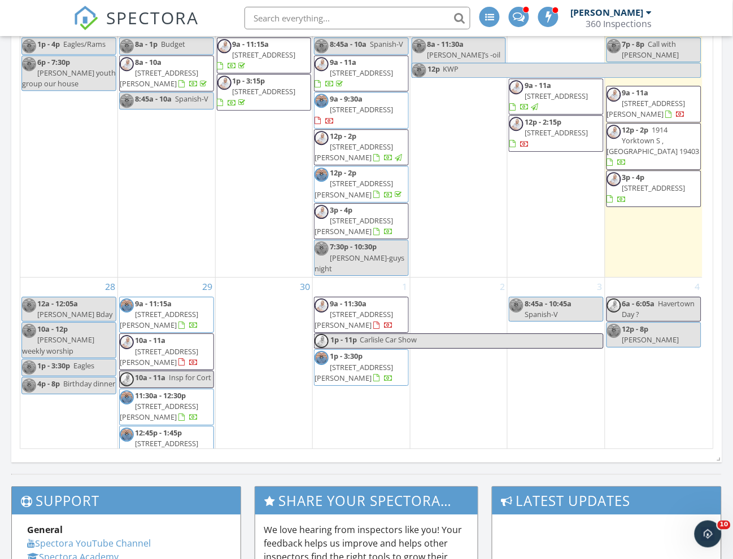
scroll to position [661, 0]
